Goal: Information Seeking & Learning: Compare options

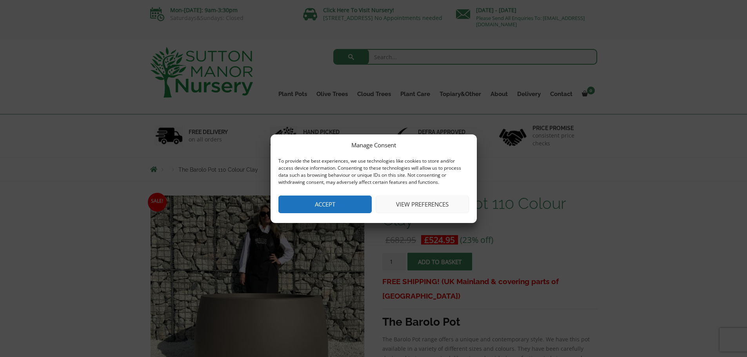
click at [332, 195] on div "Manage Consent To provide the best experiences, we use technologies like cookie…" at bounding box center [374, 179] width 206 height 89
click at [335, 199] on button "Accept" at bounding box center [325, 205] width 93 height 18
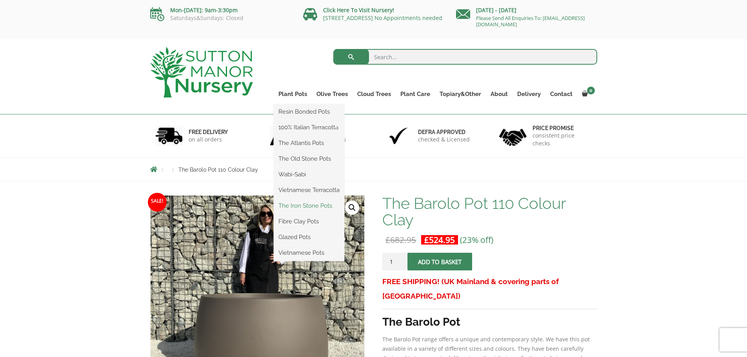
click at [306, 203] on link "The Iron Stone Pots" at bounding box center [309, 206] width 71 height 12
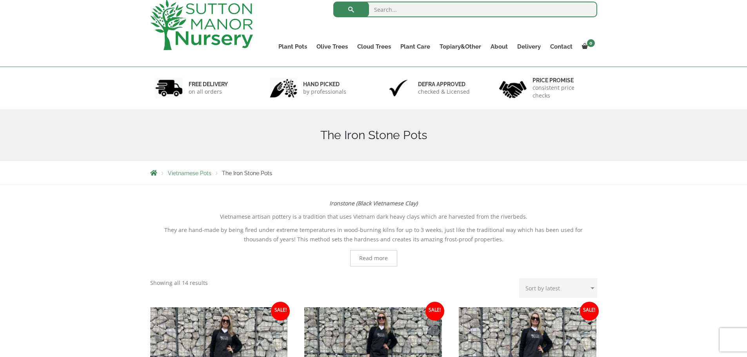
scroll to position [39, 0]
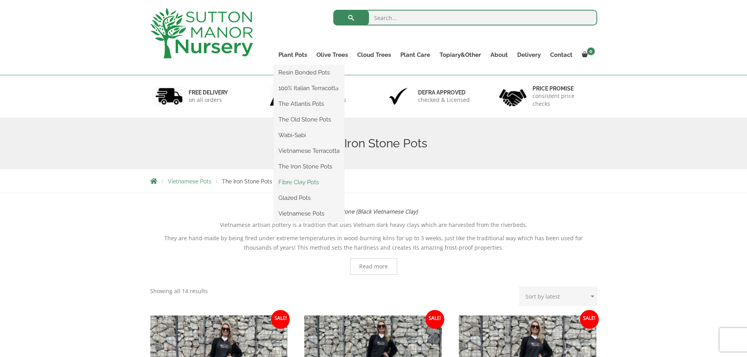
click at [299, 181] on link "Fibre Clay Pots" at bounding box center [309, 183] width 71 height 12
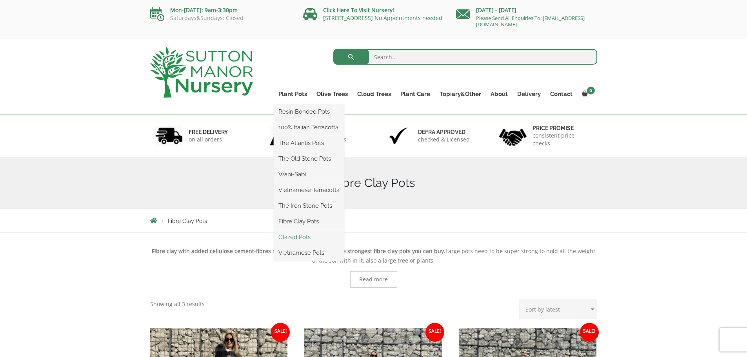
click at [303, 237] on link "Glazed Pots" at bounding box center [309, 237] width 71 height 12
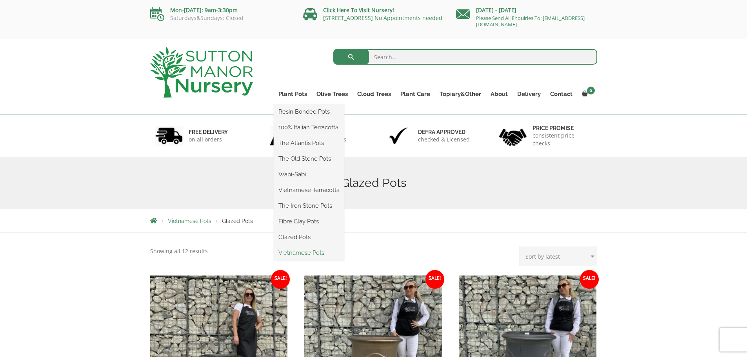
click at [307, 255] on link "Vietnamese Pots" at bounding box center [309, 253] width 71 height 12
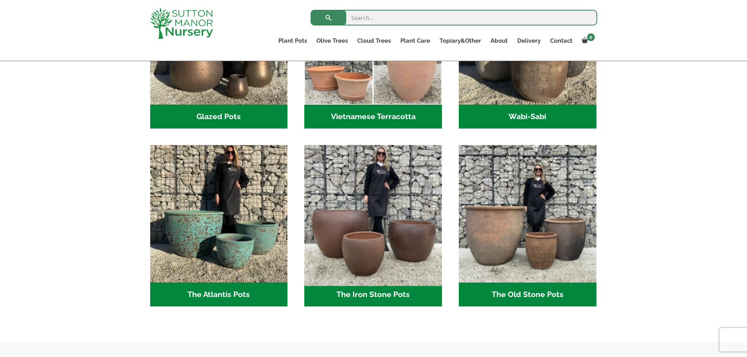
scroll to position [431, 0]
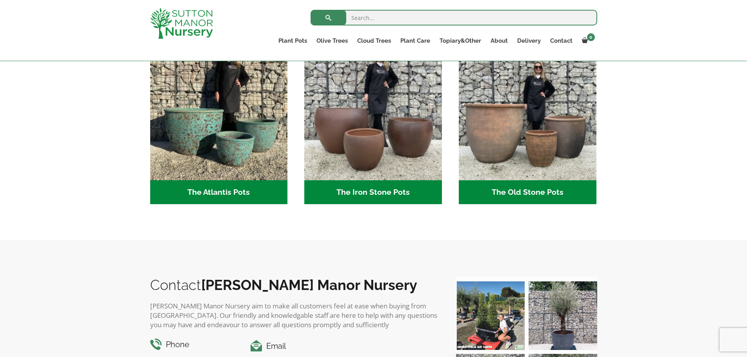
click at [218, 196] on h2 "The Atlantis Pots (11)" at bounding box center [219, 192] width 138 height 24
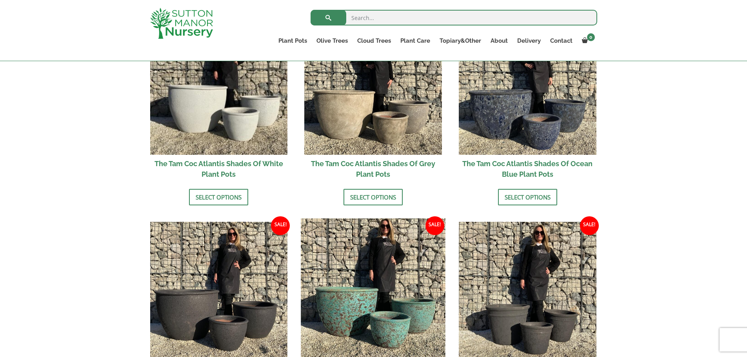
scroll to position [628, 0]
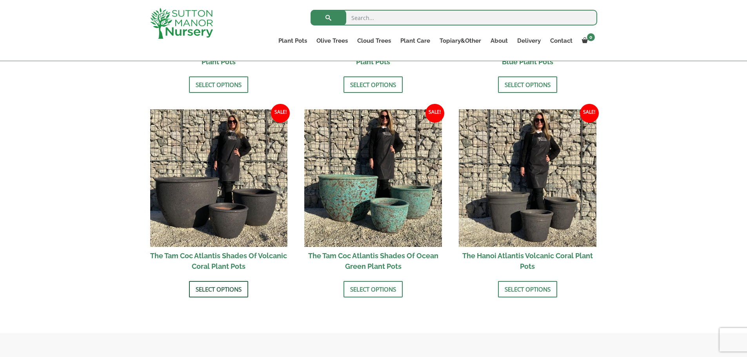
click at [223, 287] on link "Select options" at bounding box center [218, 289] width 59 height 16
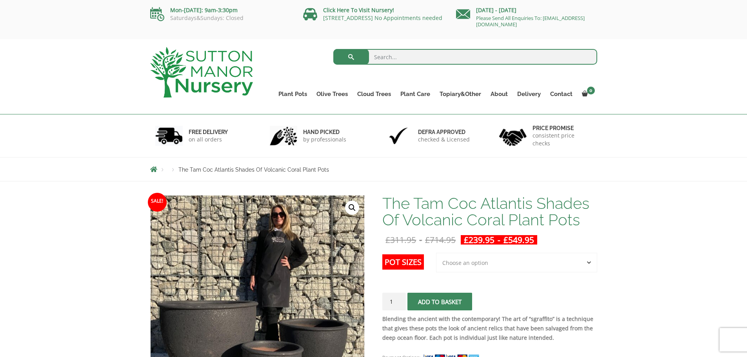
scroll to position [157, 0]
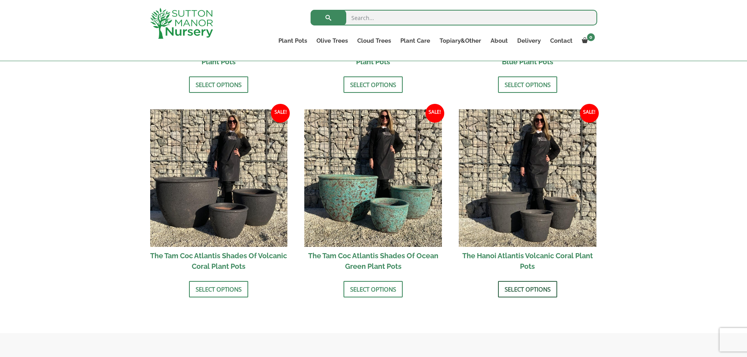
click at [535, 289] on link "Select options" at bounding box center [527, 289] width 59 height 16
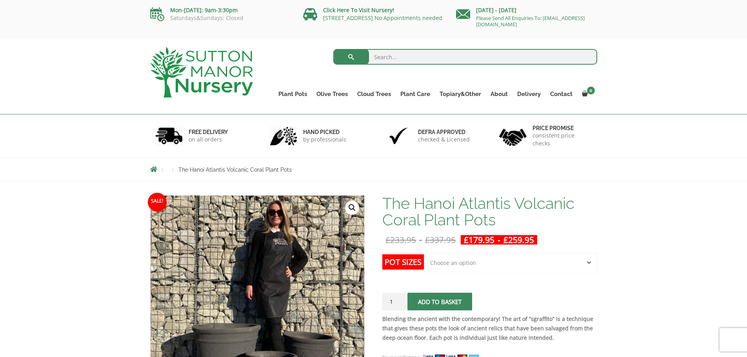
click at [497, 258] on select "Choose an option Click here to buy the 3rd to Largest Pot In The Picture Click …" at bounding box center [510, 263] width 173 height 20
select select "Click here to buy the Largest pot In The Picture"
click at [424, 253] on select "Choose an option Click here to buy the 3rd to Largest Pot In The Picture Click …" at bounding box center [510, 263] width 173 height 20
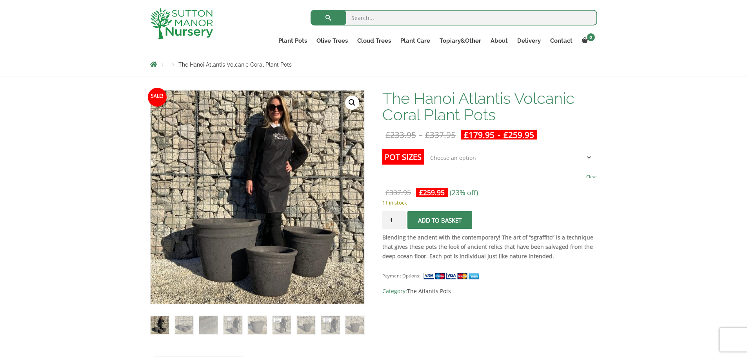
scroll to position [118, 0]
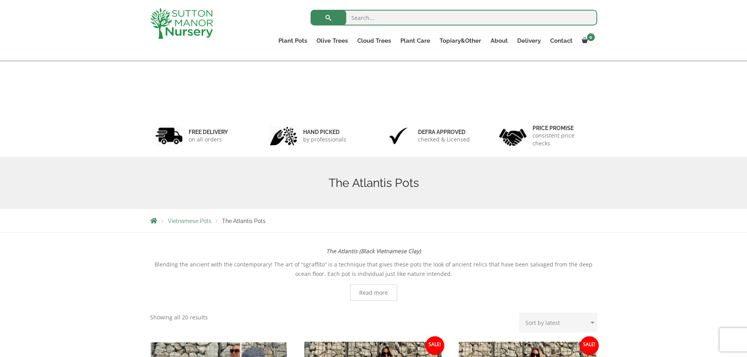
scroll to position [642, 0]
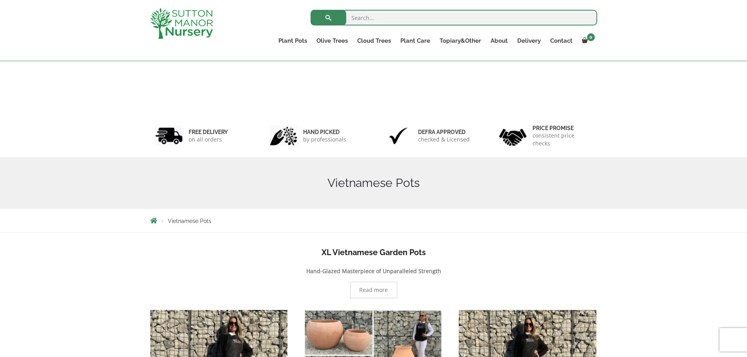
scroll to position [430, 0]
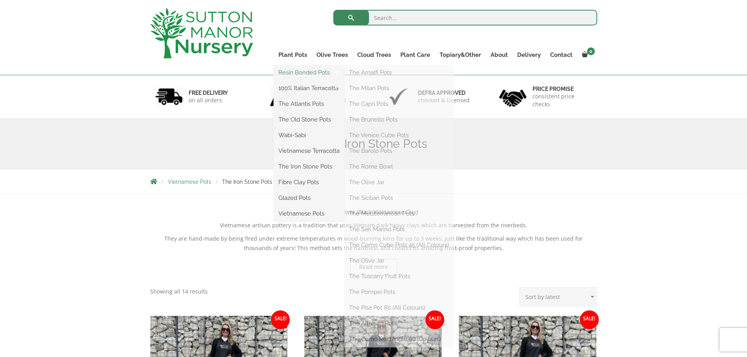
click at [291, 71] on link "Resin Bonded Pots" at bounding box center [309, 73] width 71 height 12
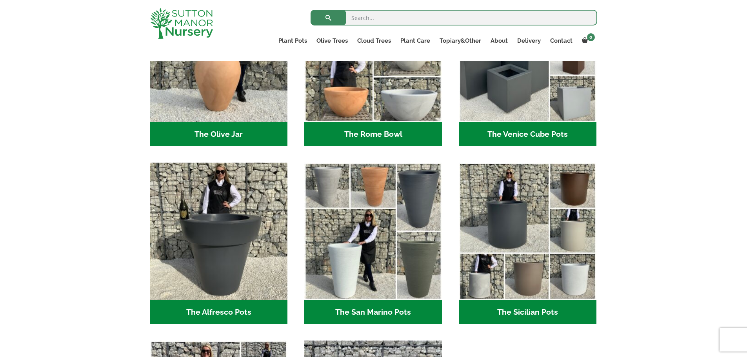
scroll to position [941, 0]
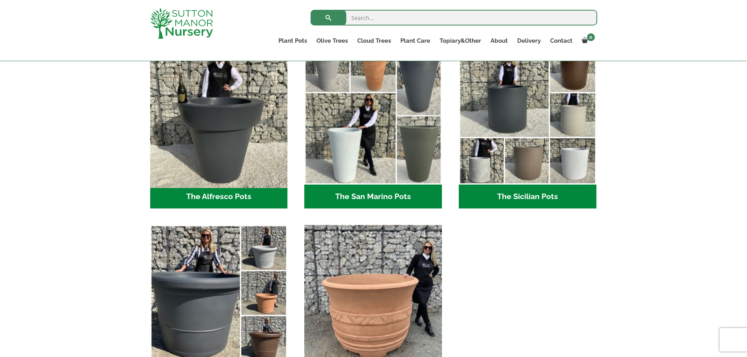
click at [242, 113] on img "Visit product category The Alfresco Pots" at bounding box center [219, 116] width 144 height 144
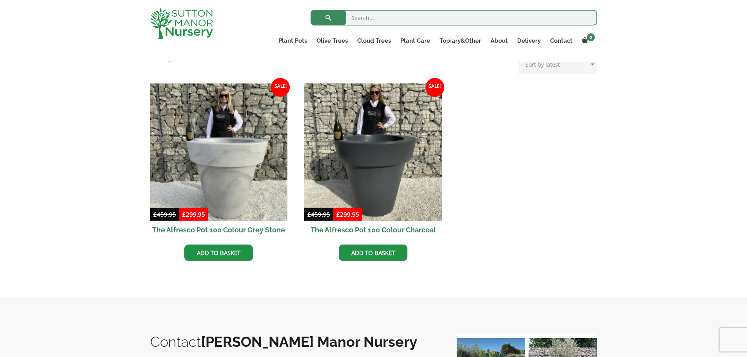
scroll to position [314, 0]
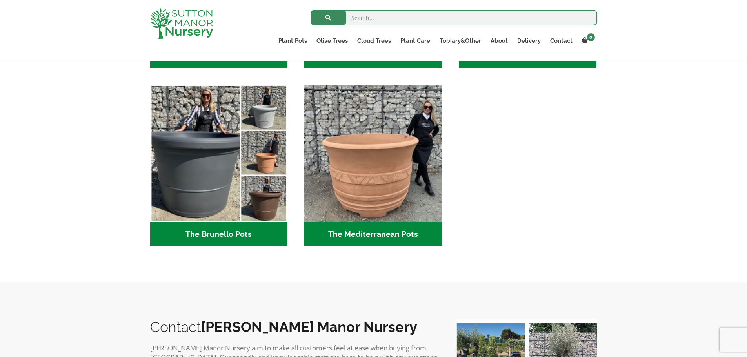
scroll to position [902, 0]
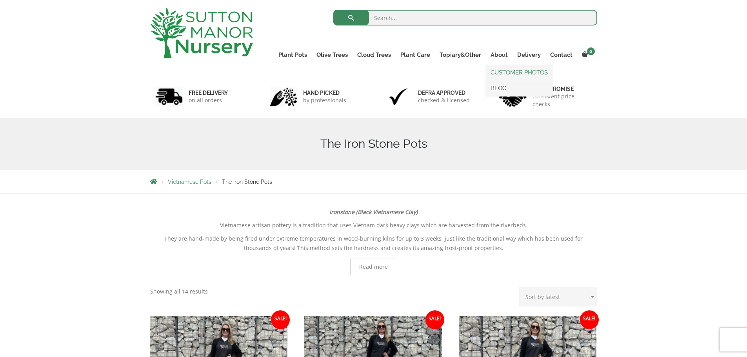
click at [501, 71] on link "CUSTOMER PHOTOS" at bounding box center [519, 73] width 67 height 12
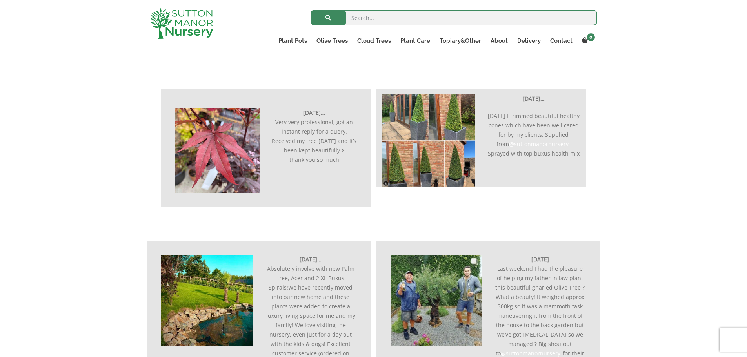
scroll to position [196, 0]
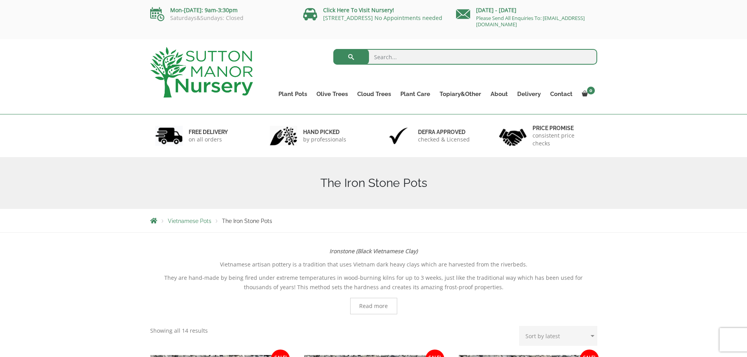
scroll to position [39, 0]
